Goal: Information Seeking & Learning: Learn about a topic

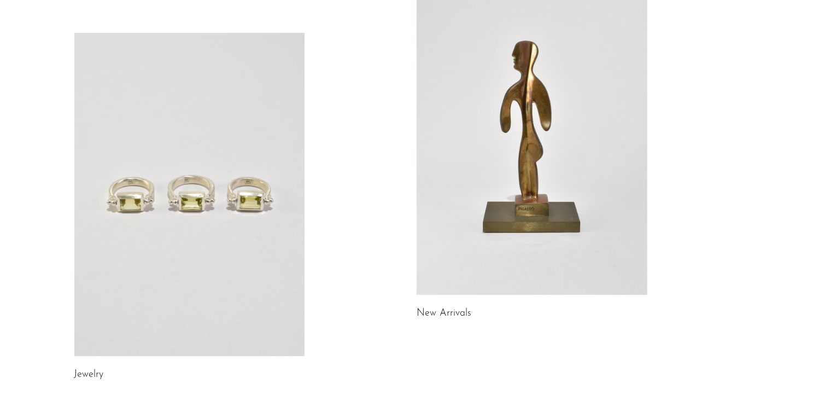
scroll to position [219, 0]
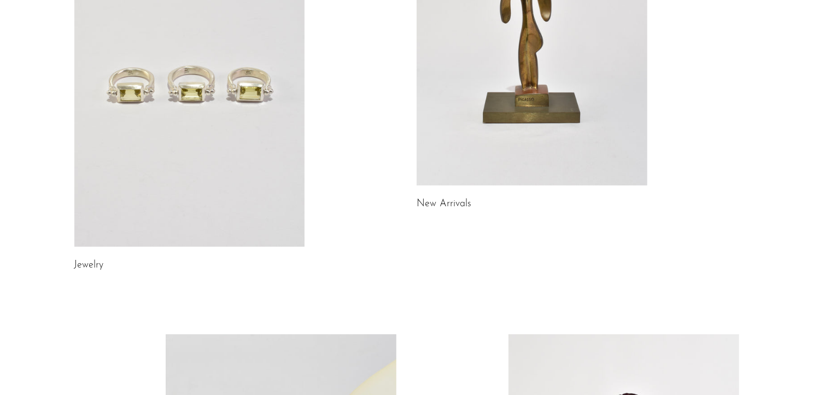
click at [226, 208] on link at bounding box center [189, 84] width 231 height 323
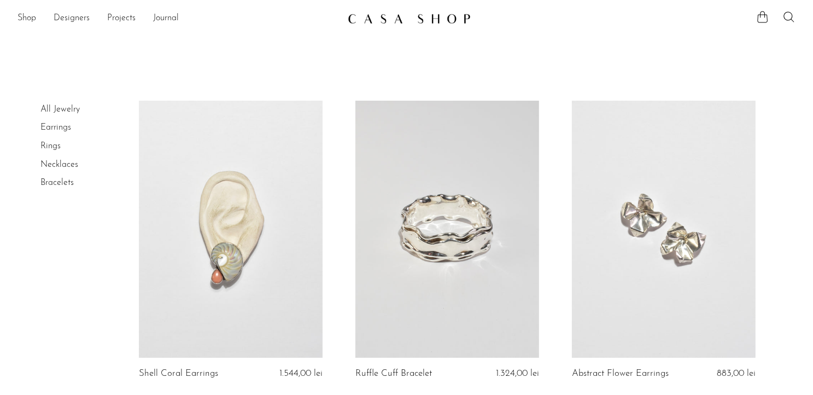
click at [55, 148] on link "Rings" at bounding box center [50, 146] width 20 height 9
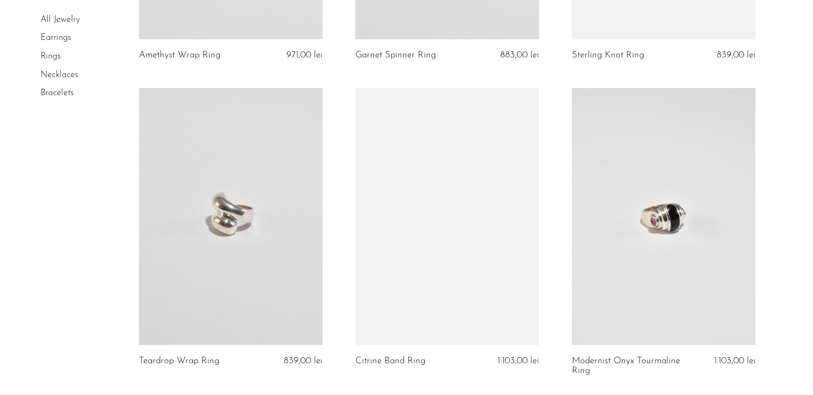
scroll to position [985, 0]
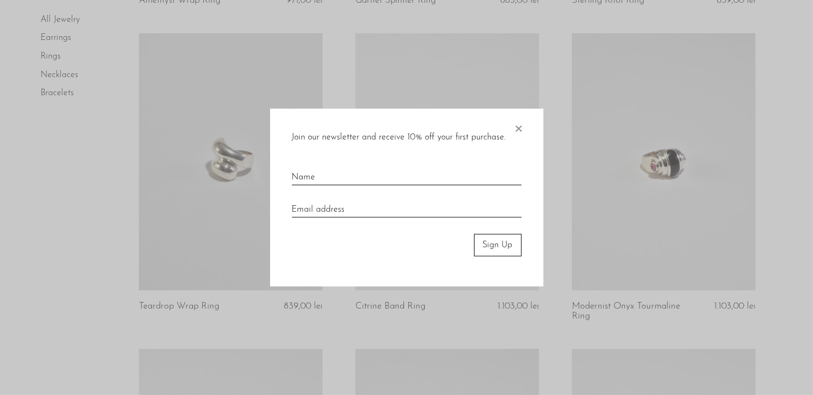
click at [398, 178] on input "text" at bounding box center [407, 173] width 230 height 24
type input "p"
type input "Patricia"
type input "patricia_parvu@yahoo.com"
click at [510, 250] on button "Sign Up" at bounding box center [498, 245] width 48 height 22
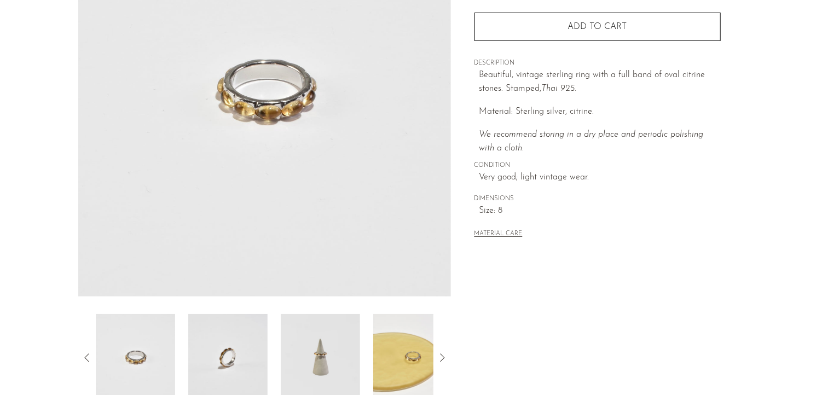
scroll to position [317, 0]
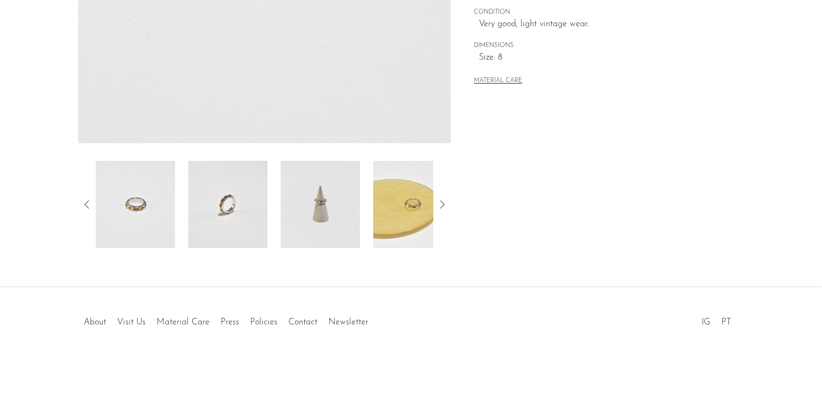
click at [327, 178] on img at bounding box center [320, 205] width 79 height 88
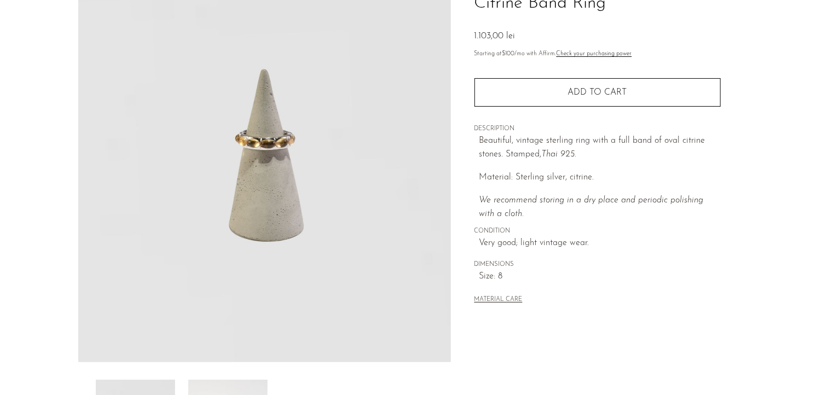
scroll to position [263, 0]
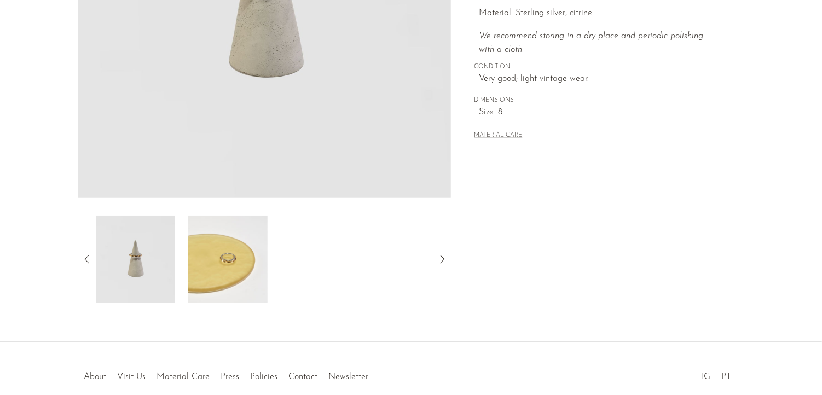
click at [217, 235] on img at bounding box center [227, 260] width 79 height 88
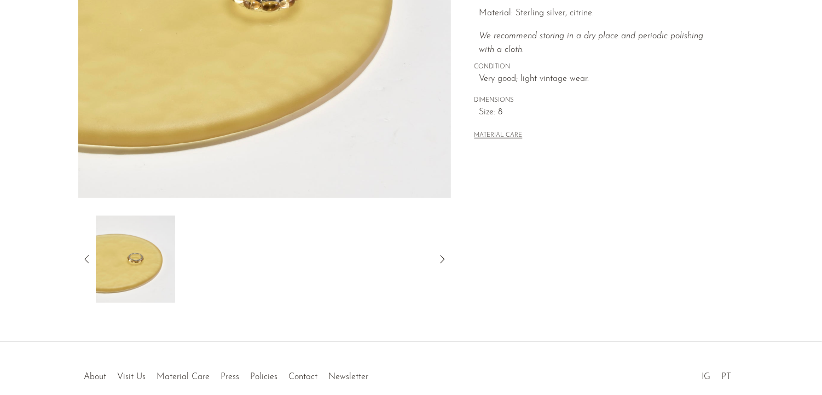
scroll to position [98, 0]
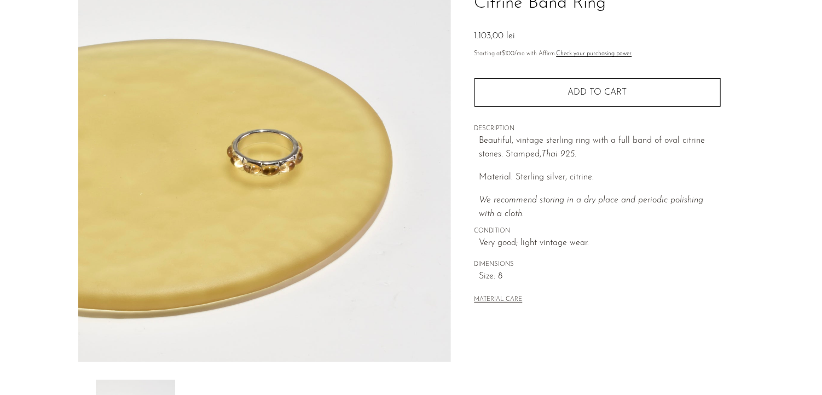
click at [293, 162] on img at bounding box center [264, 157] width 373 height 410
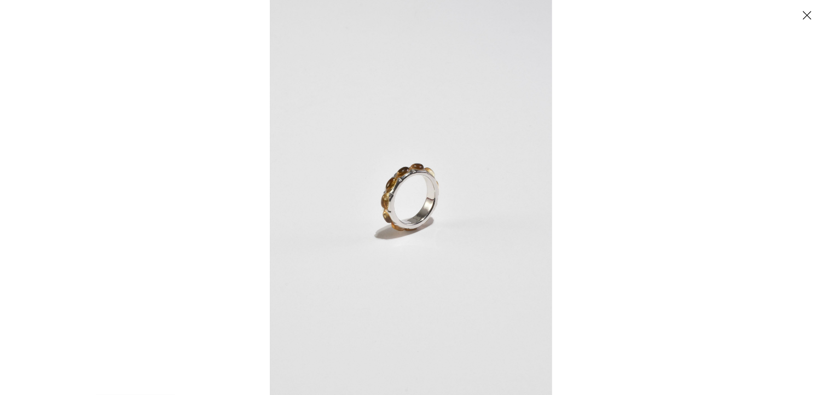
drag, startPoint x: 803, startPoint y: 15, endPoint x: 789, endPoint y: 13, distance: 14.4
click at [804, 15] on button "Close" at bounding box center [806, 14] width 19 height 19
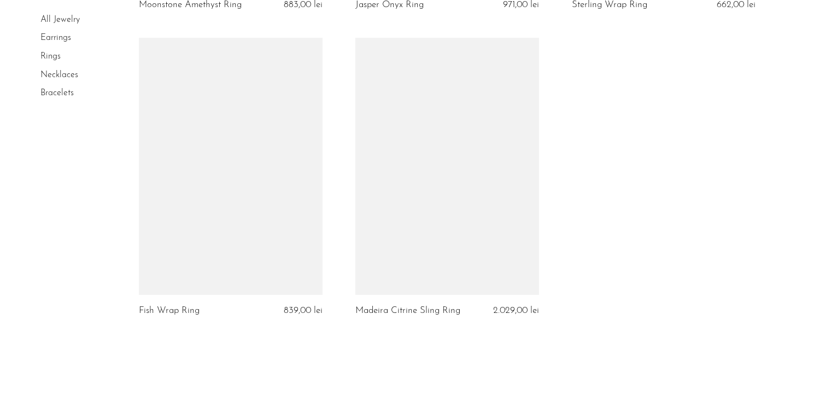
scroll to position [3650, 0]
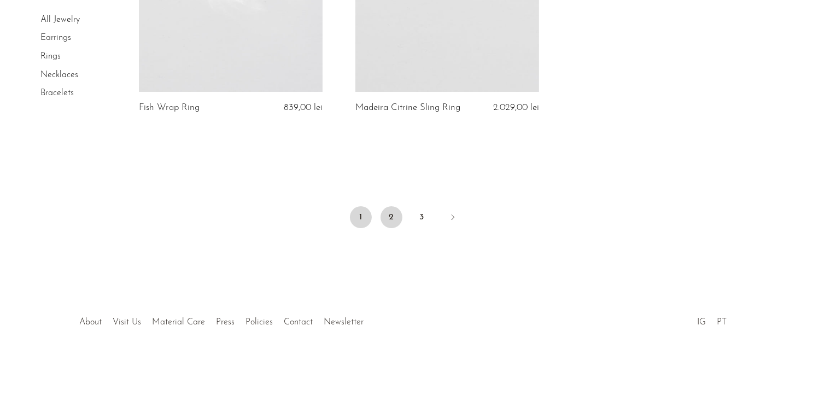
click at [397, 216] on link "2" at bounding box center [392, 217] width 22 height 22
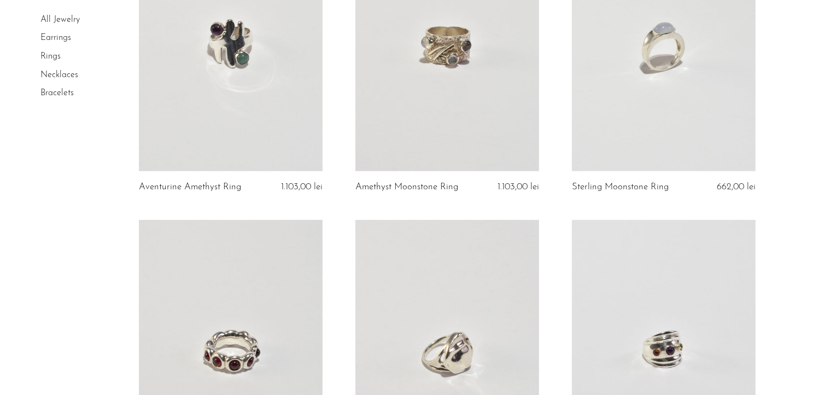
scroll to position [656, 0]
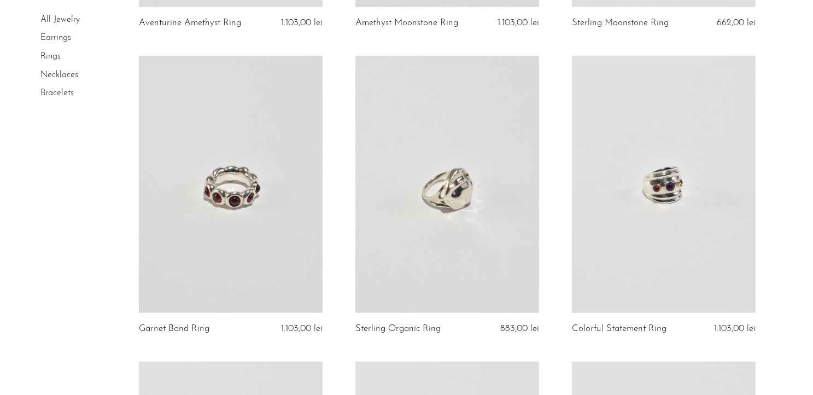
drag, startPoint x: 275, startPoint y: 259, endPoint x: 112, endPoint y: 222, distance: 167.1
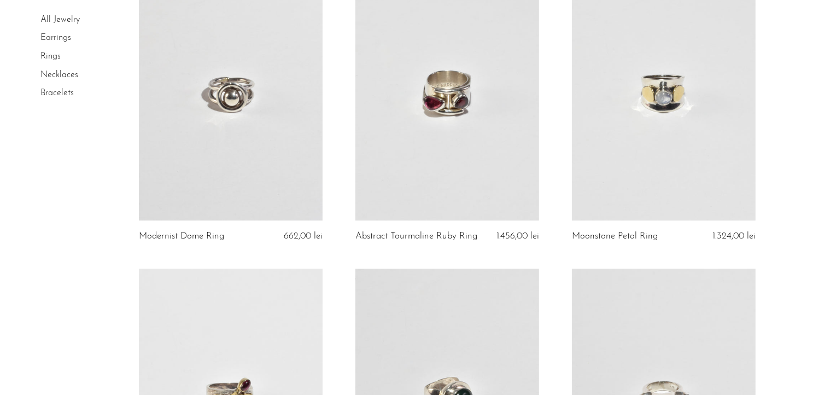
scroll to position [2845, 0]
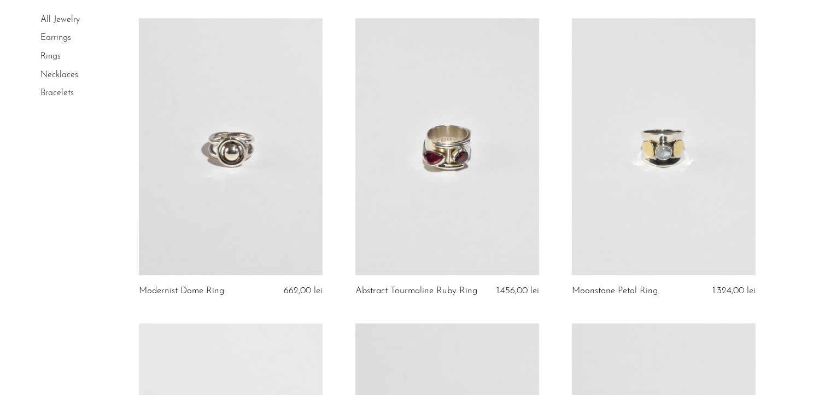
drag, startPoint x: 225, startPoint y: 202, endPoint x: 82, endPoint y: 180, distance: 145.0
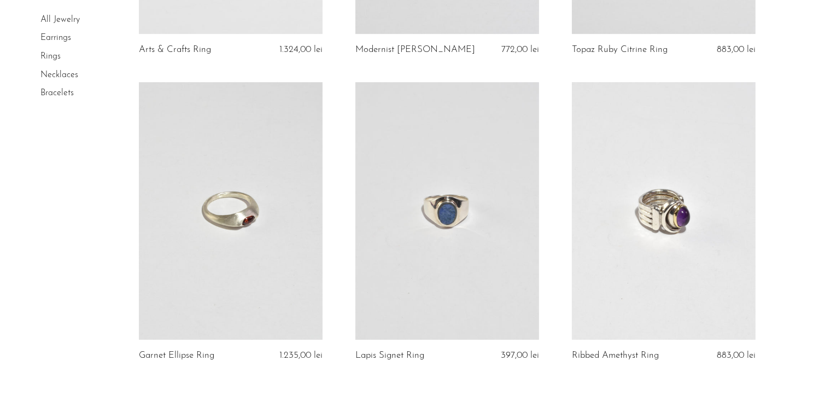
scroll to position [3639, 0]
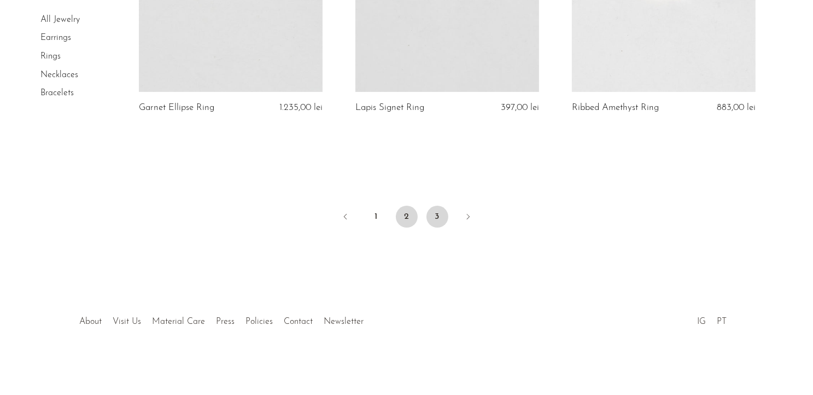
click at [438, 217] on link "3" at bounding box center [438, 217] width 22 height 22
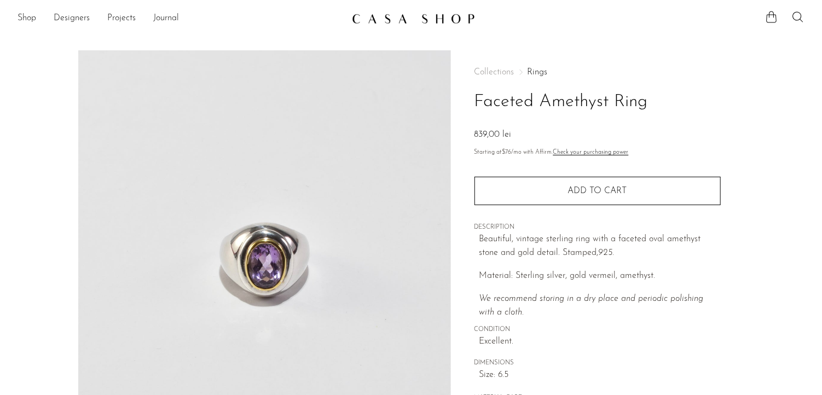
scroll to position [219, 0]
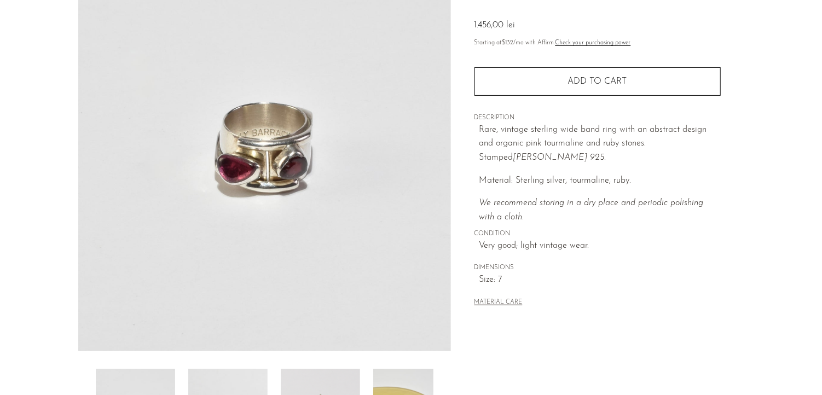
scroll to position [317, 0]
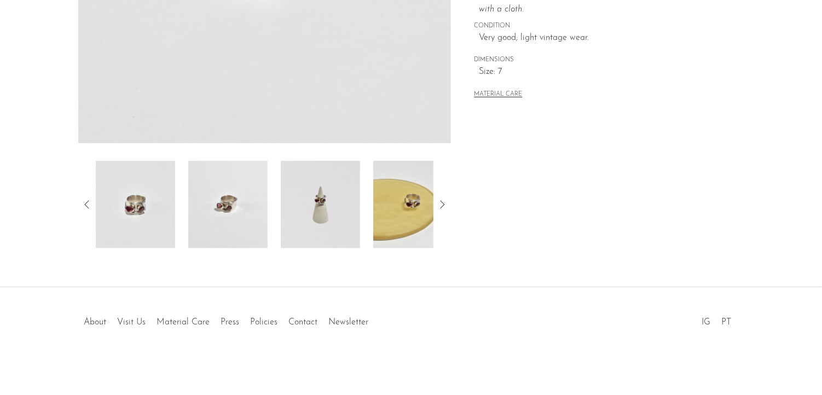
click at [217, 197] on img at bounding box center [227, 205] width 79 height 88
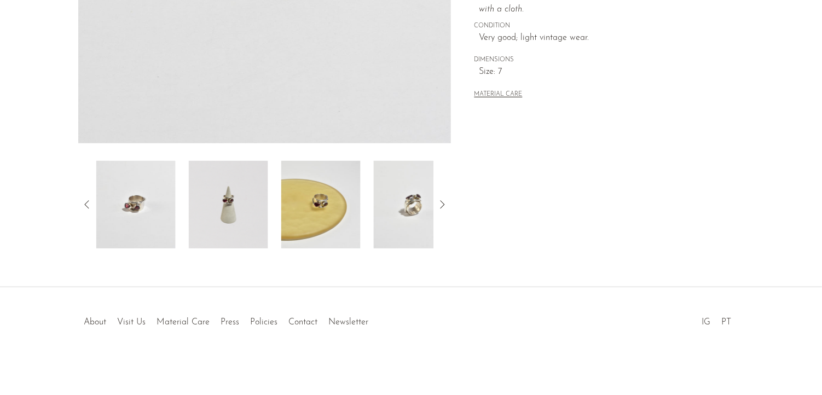
click at [247, 188] on img at bounding box center [228, 205] width 79 height 88
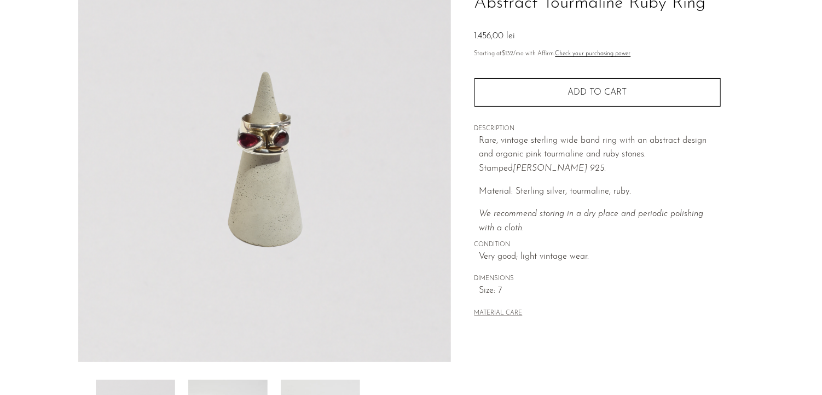
scroll to position [263, 0]
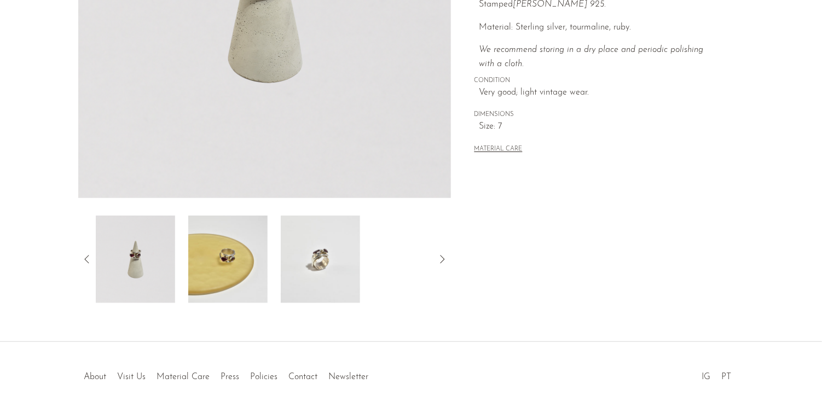
click at [240, 230] on img at bounding box center [227, 260] width 79 height 88
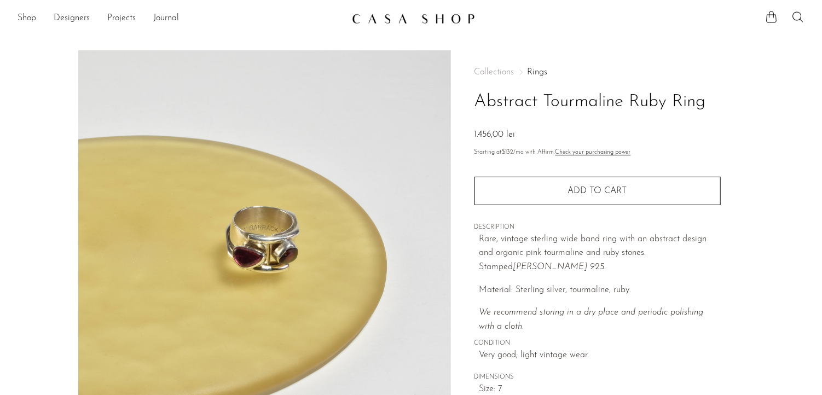
scroll to position [55, 0]
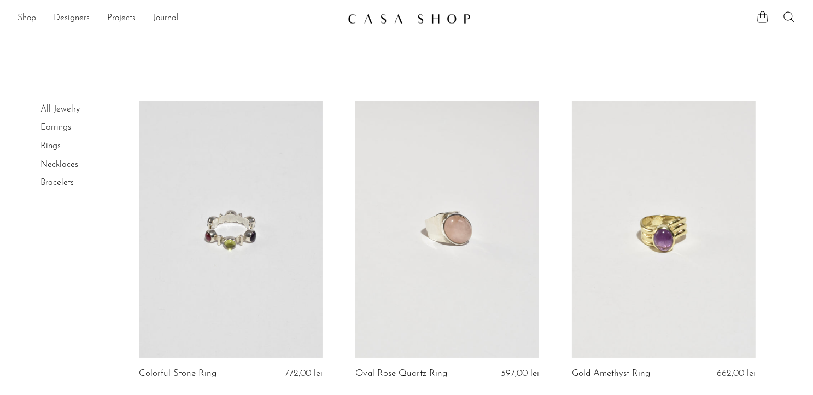
click at [28, 19] on link "Shop" at bounding box center [27, 18] width 19 height 14
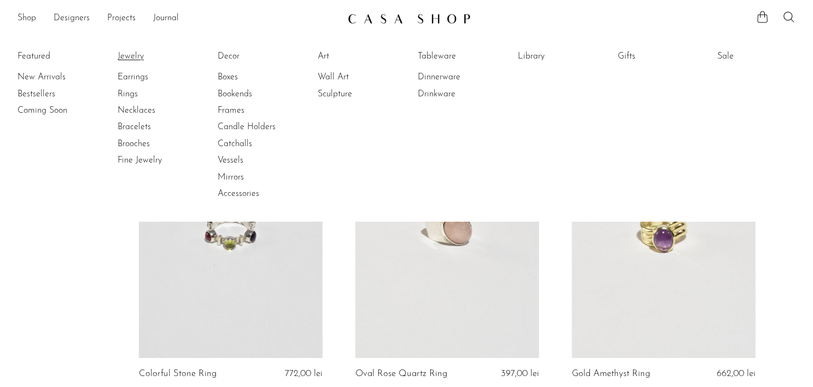
click at [136, 53] on link "Jewelry" at bounding box center [159, 56] width 82 height 12
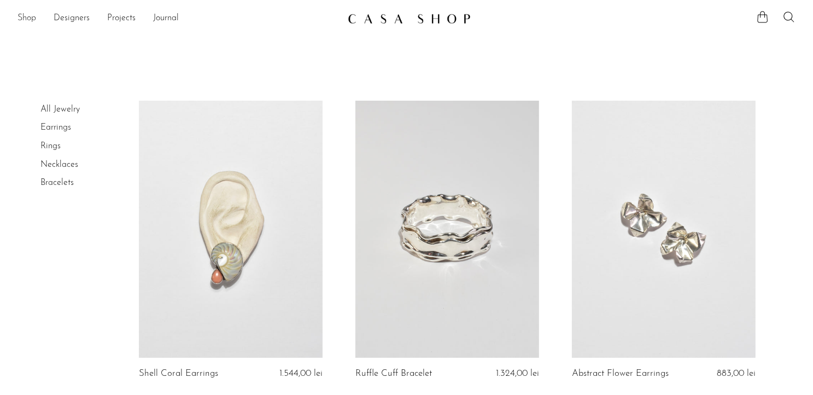
click at [33, 21] on link "Shop" at bounding box center [27, 18] width 19 height 14
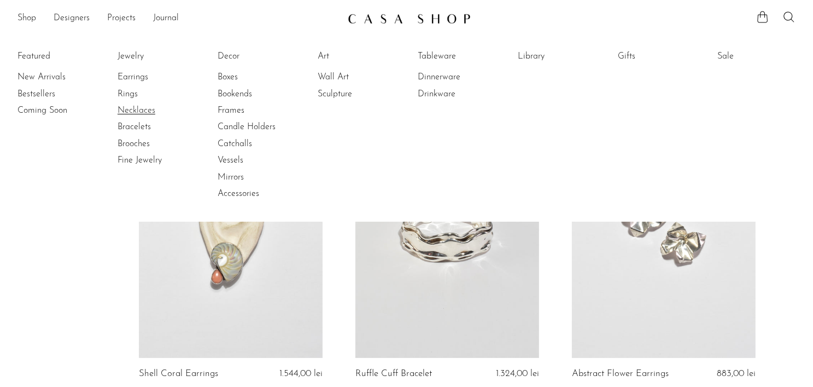
click at [130, 112] on link "Necklaces" at bounding box center [159, 110] width 82 height 12
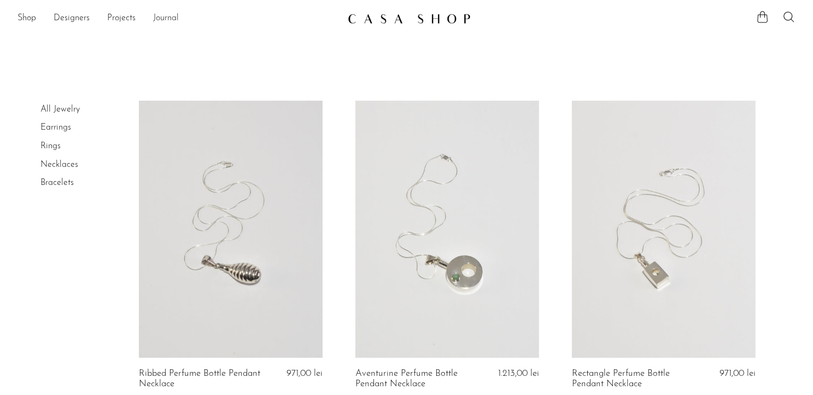
click at [161, 15] on link "Journal" at bounding box center [166, 18] width 26 height 14
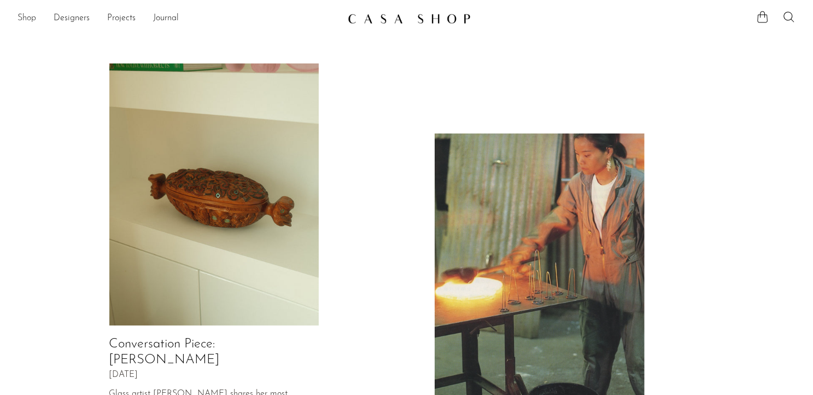
click at [23, 20] on link "Shop" at bounding box center [27, 18] width 19 height 14
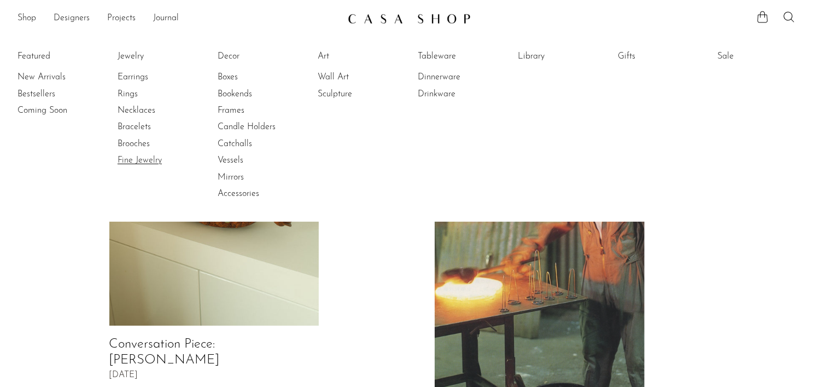
click at [135, 160] on link "Fine Jewelry" at bounding box center [159, 160] width 82 height 12
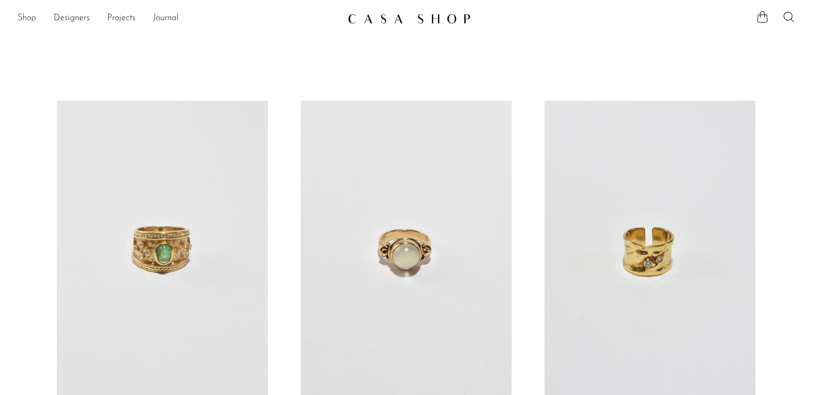
click at [34, 18] on link "Shop" at bounding box center [27, 18] width 19 height 14
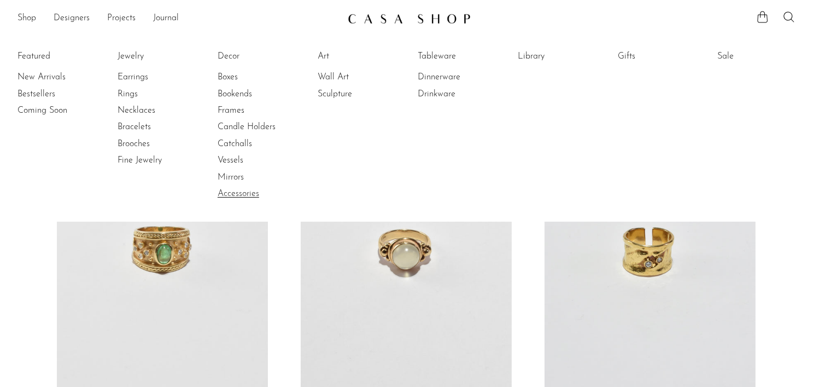
click at [230, 193] on link "Accessories" at bounding box center [259, 194] width 82 height 12
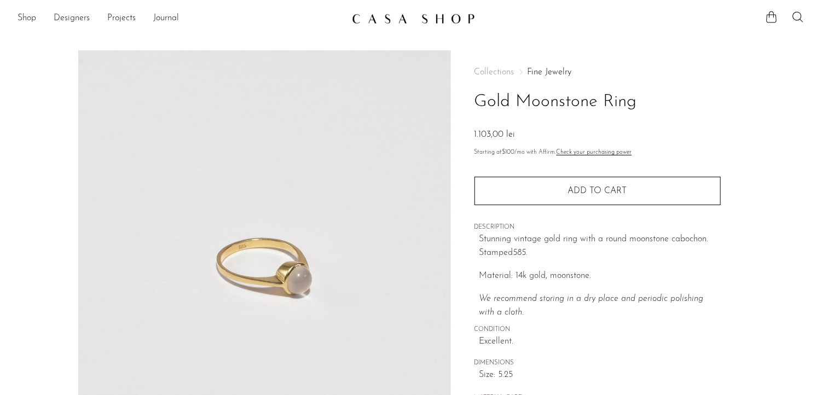
scroll to position [274, 0]
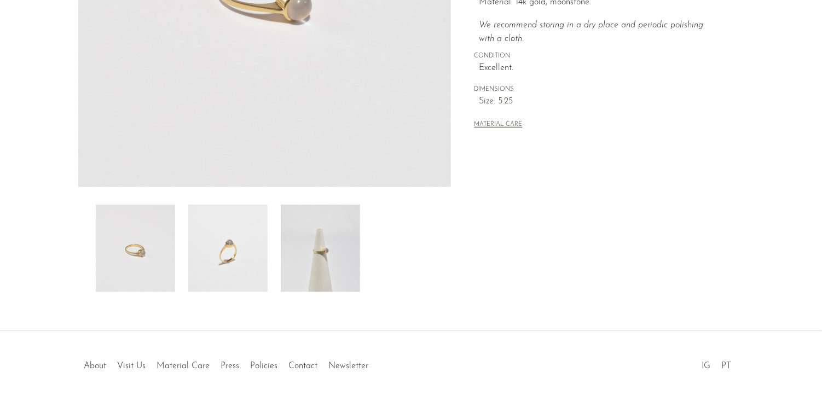
click at [327, 255] on img at bounding box center [320, 249] width 79 height 88
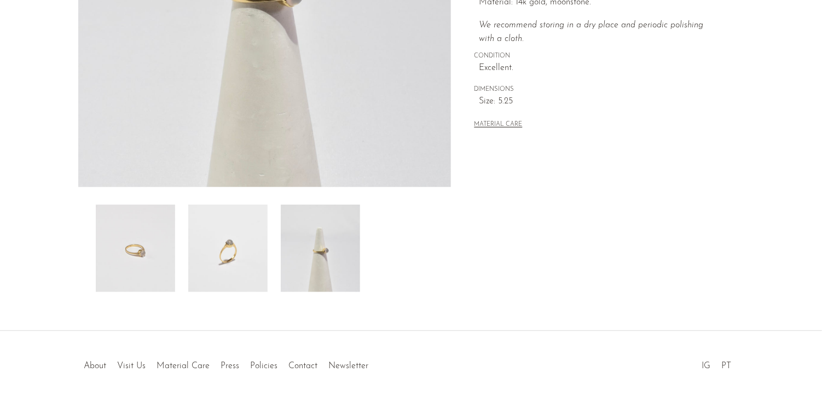
scroll to position [164, 0]
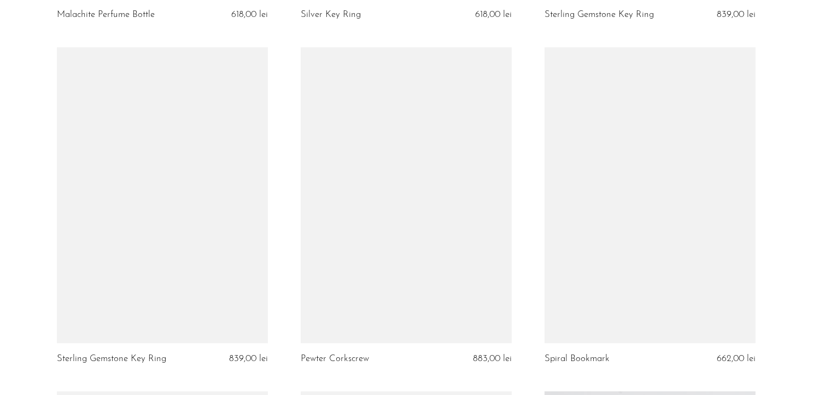
scroll to position [2790, 0]
